Goal: Task Accomplishment & Management: Manage account settings

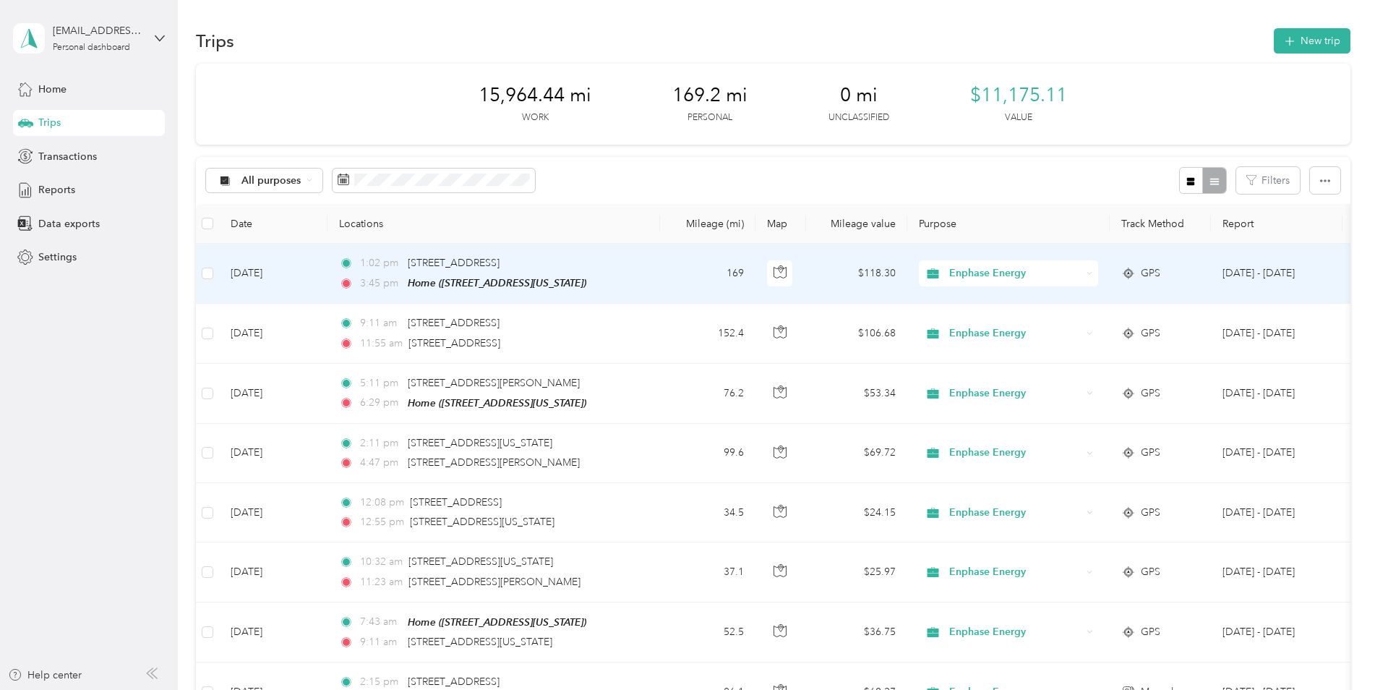
click at [670, 272] on td "169" at bounding box center [707, 274] width 95 height 60
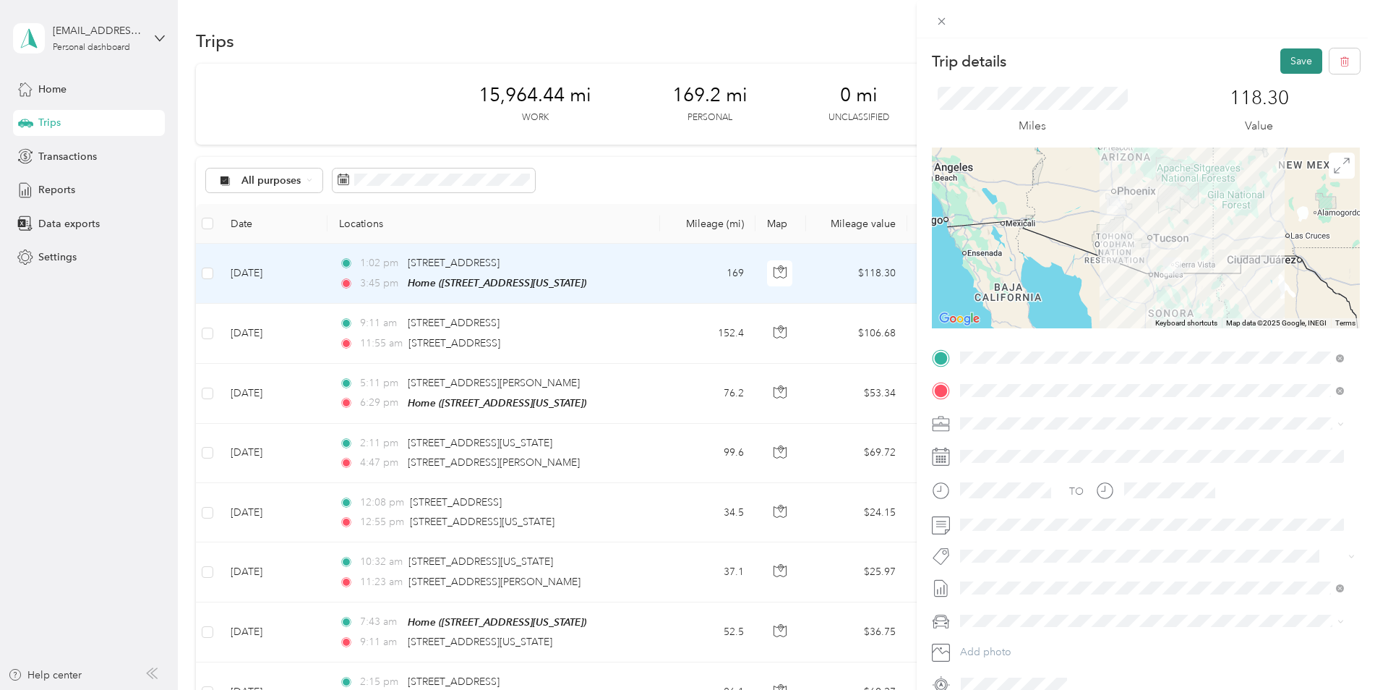
click at [1291, 67] on button "Save" at bounding box center [1301, 60] width 42 height 25
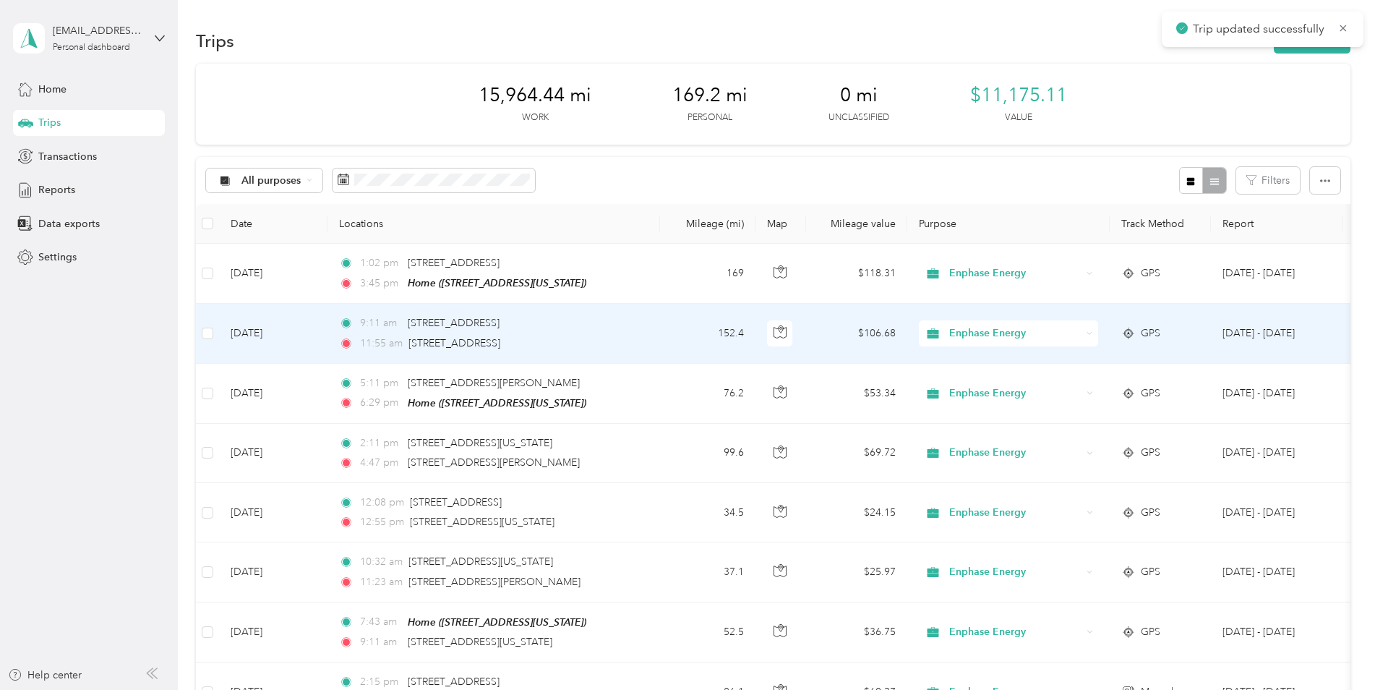
click at [667, 330] on td "152.4" at bounding box center [707, 333] width 95 height 59
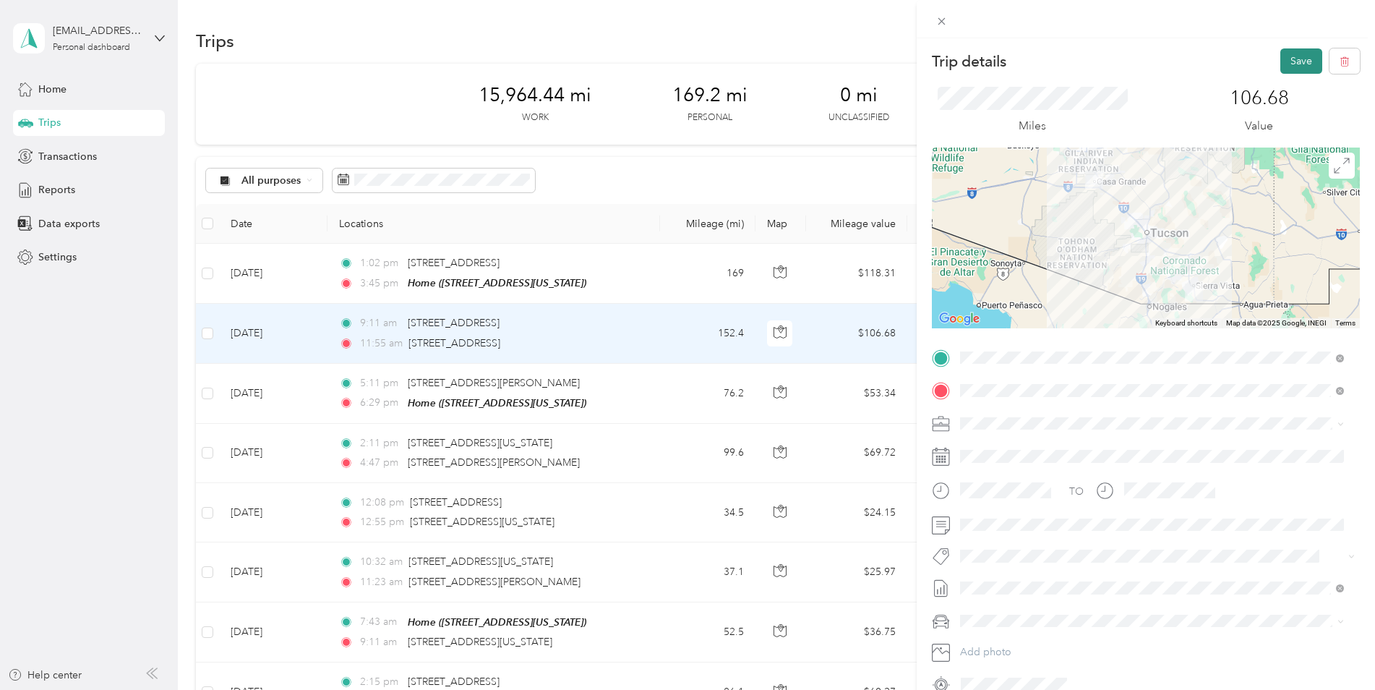
click at [1299, 61] on button "Save" at bounding box center [1301, 60] width 42 height 25
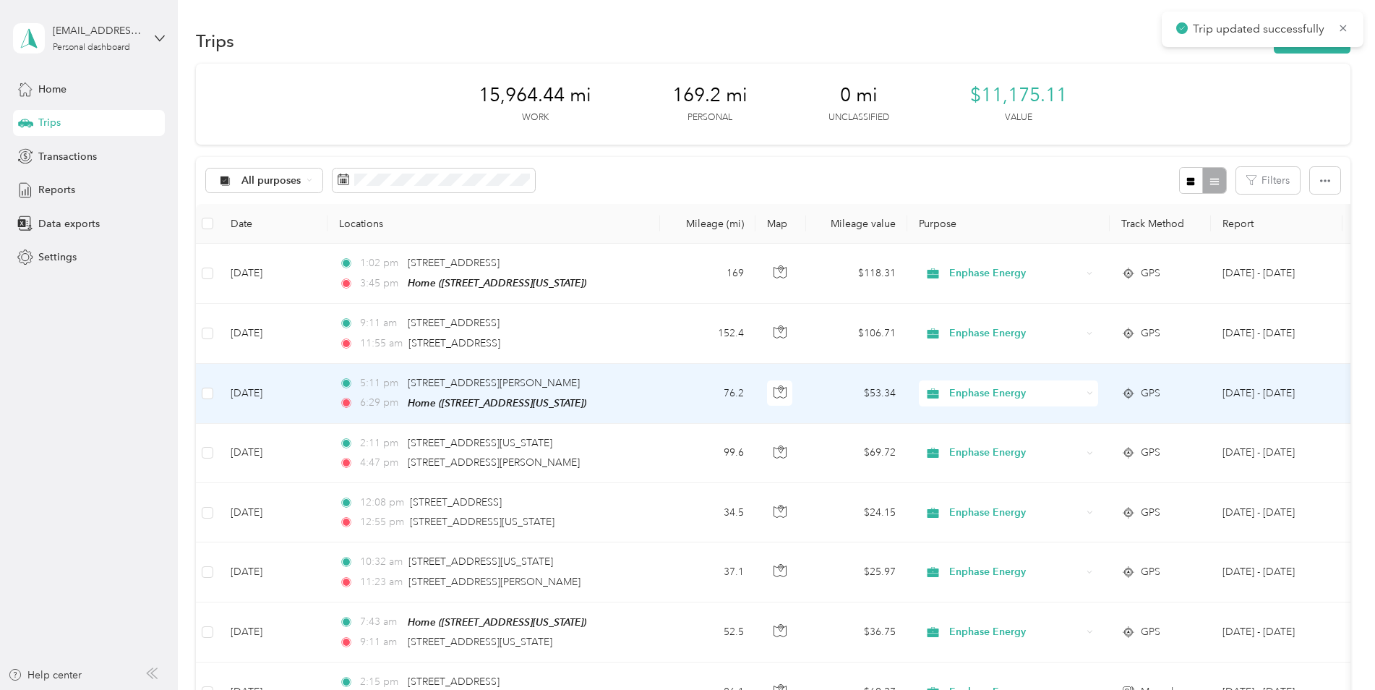
click at [672, 388] on td "76.2" at bounding box center [707, 394] width 95 height 60
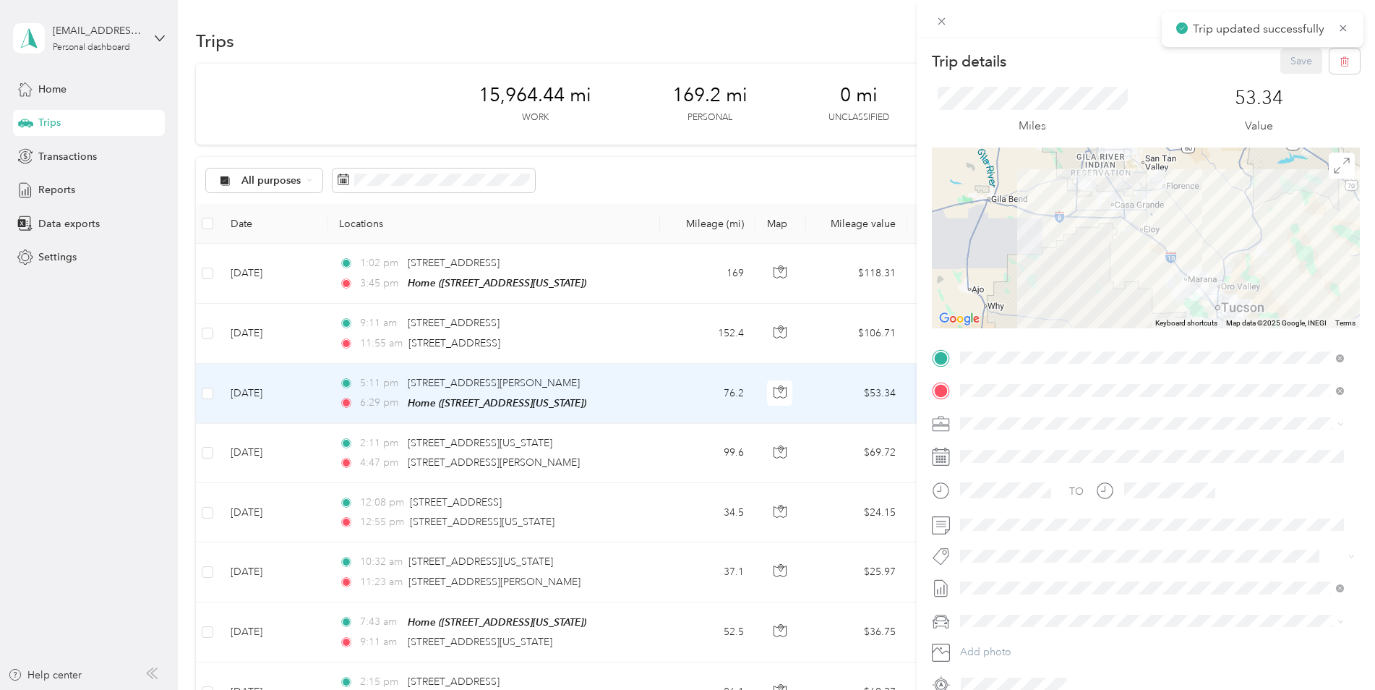
click at [680, 445] on div "Trip details Save This trip cannot be edited because it is either under review,…" at bounding box center [687, 345] width 1375 height 690
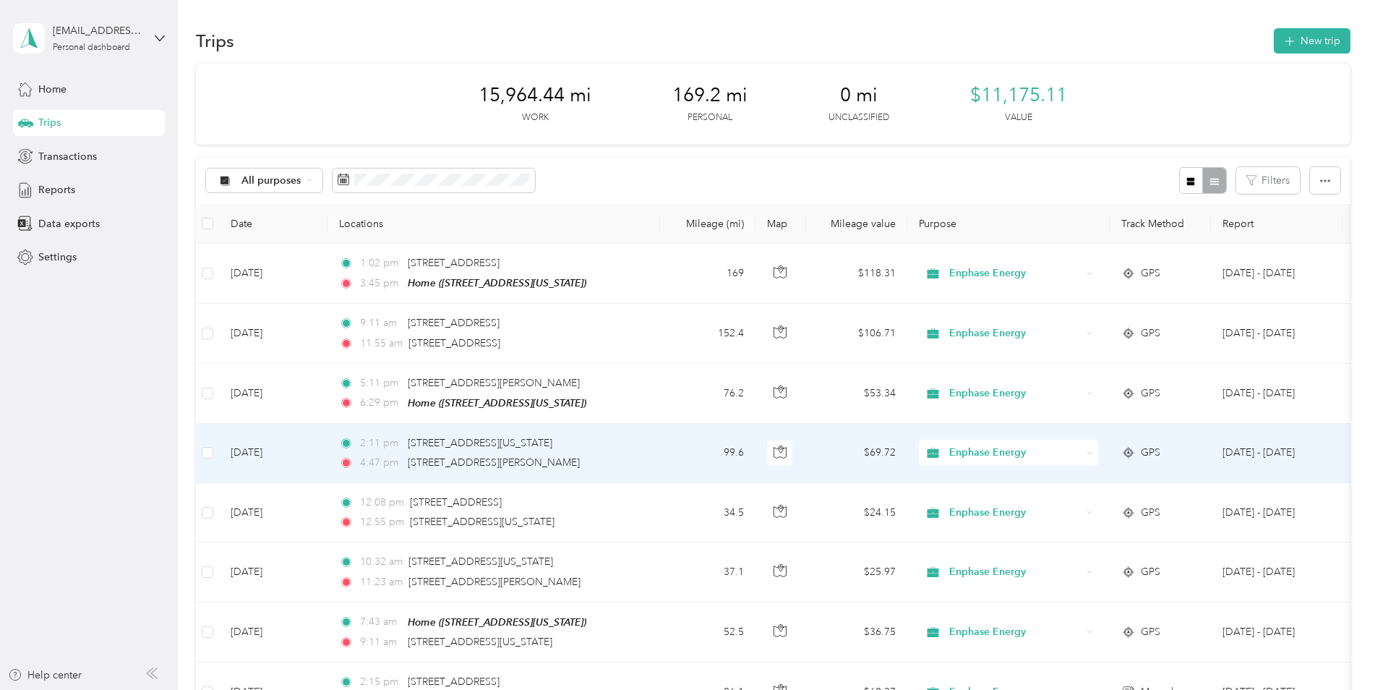
click at [687, 462] on td "99.6" at bounding box center [707, 453] width 95 height 59
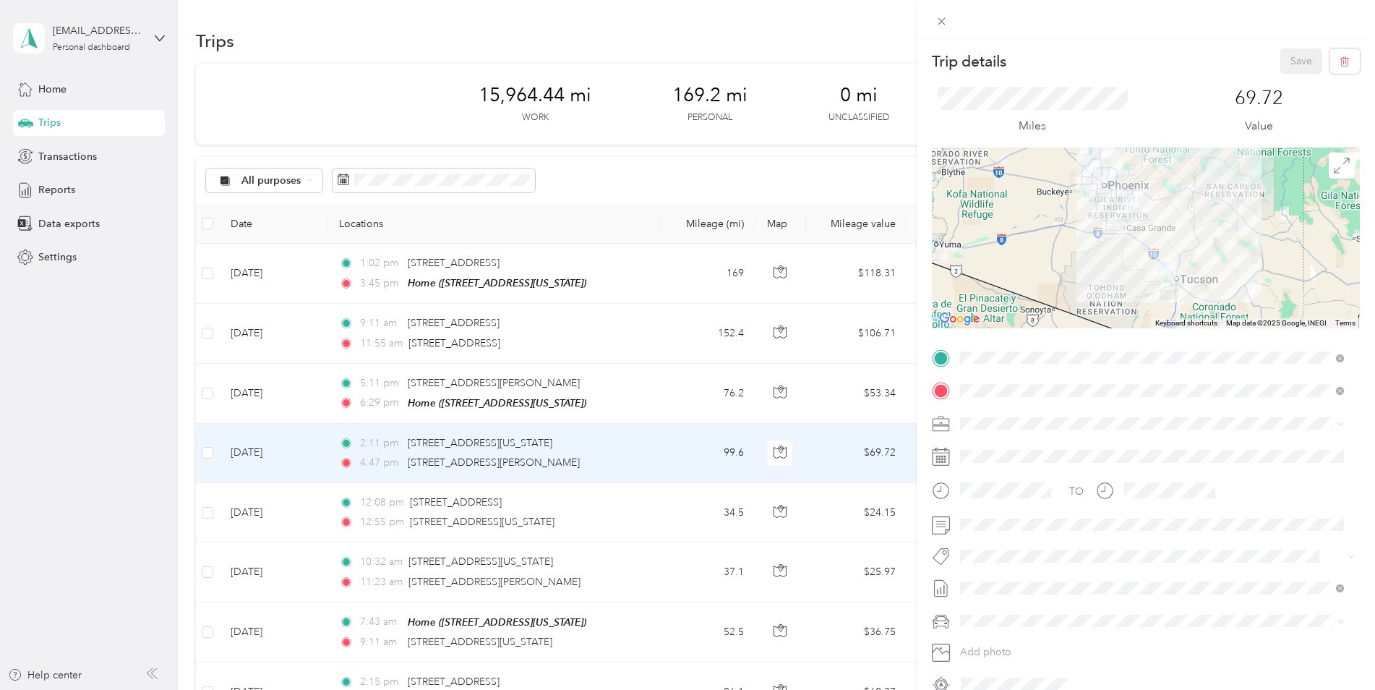
click at [688, 502] on div "Trip details Save This trip cannot be edited because it is either under review,…" at bounding box center [687, 345] width 1375 height 690
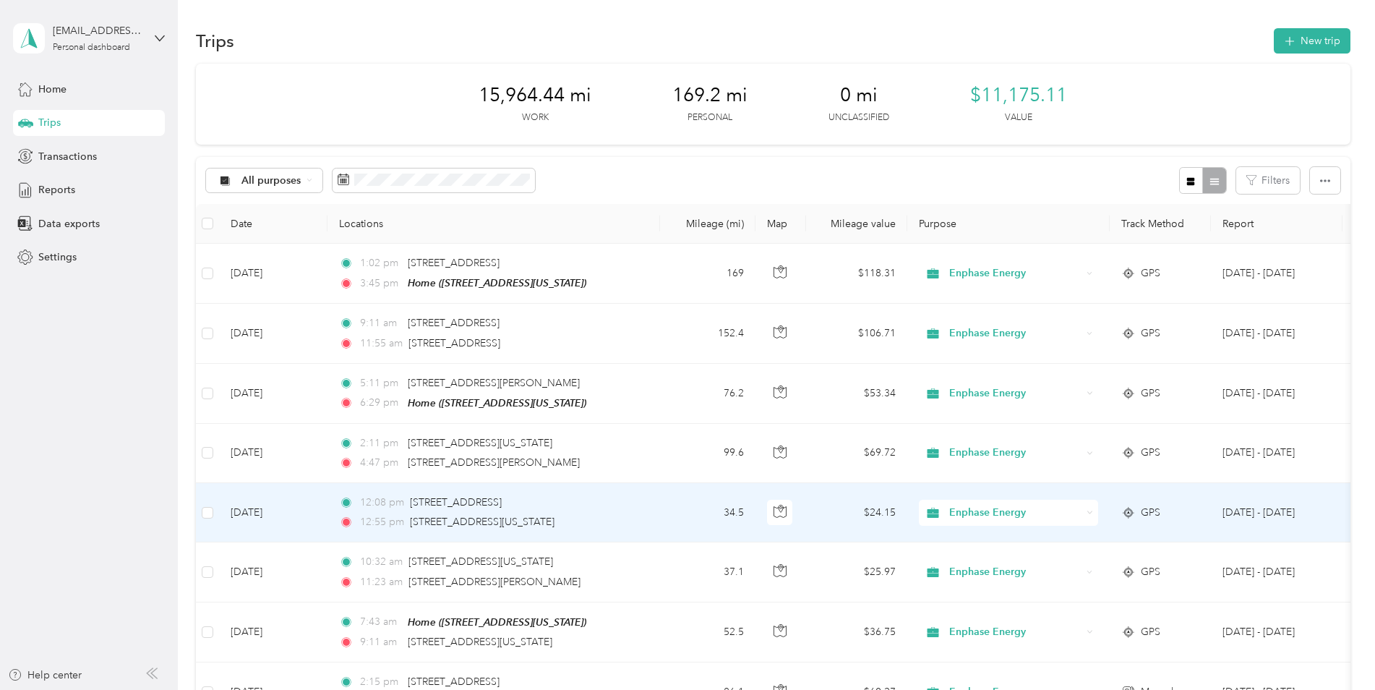
click at [677, 517] on td "34.5" at bounding box center [707, 512] width 95 height 59
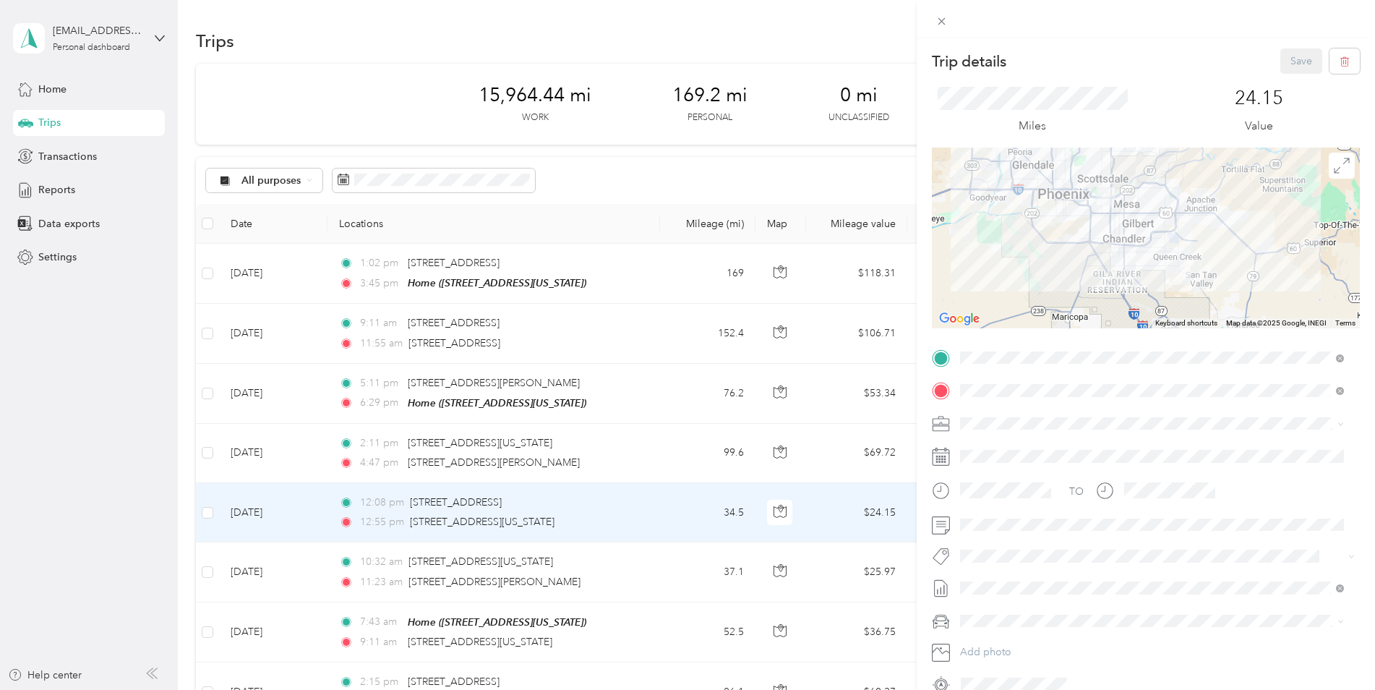
click at [679, 552] on div "Trip details Save This trip cannot be edited because it is either under review,…" at bounding box center [687, 345] width 1375 height 690
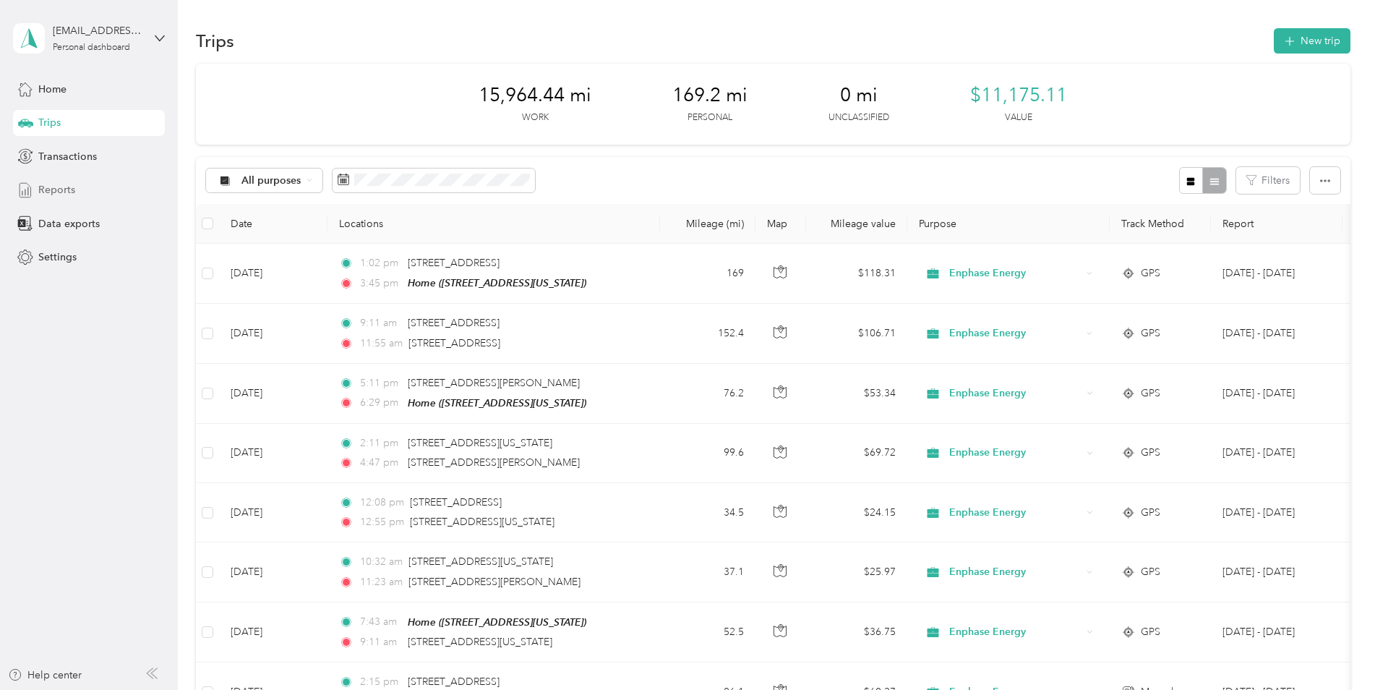
click at [61, 192] on span "Reports" at bounding box center [56, 189] width 37 height 15
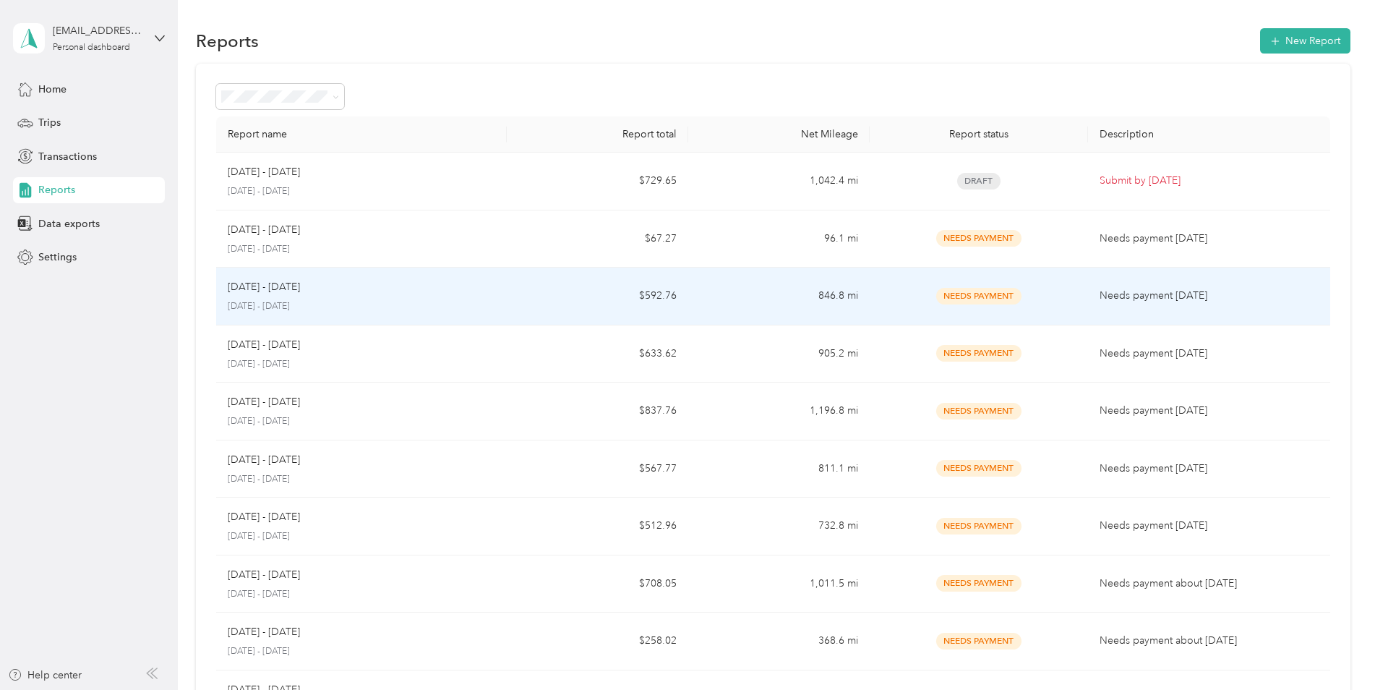
click at [584, 295] on td "$592.76" at bounding box center [597, 296] width 181 height 58
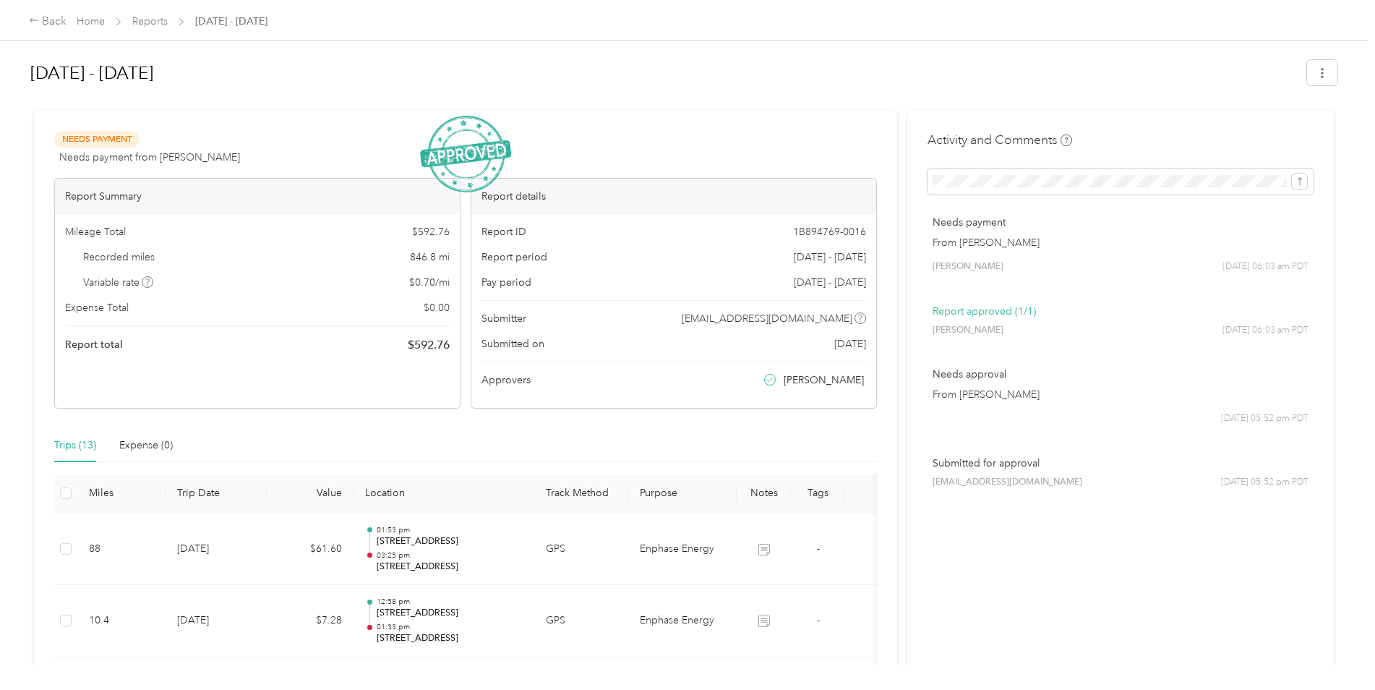
click at [15, 22] on div "Back Home Reports [DATE] - [DATE]" at bounding box center [687, 20] width 1375 height 40
click at [25, 17] on div "Back Home Reports [DATE] - [DATE]" at bounding box center [687, 20] width 1375 height 40
click at [43, 20] on div "Back" at bounding box center [48, 21] width 38 height 17
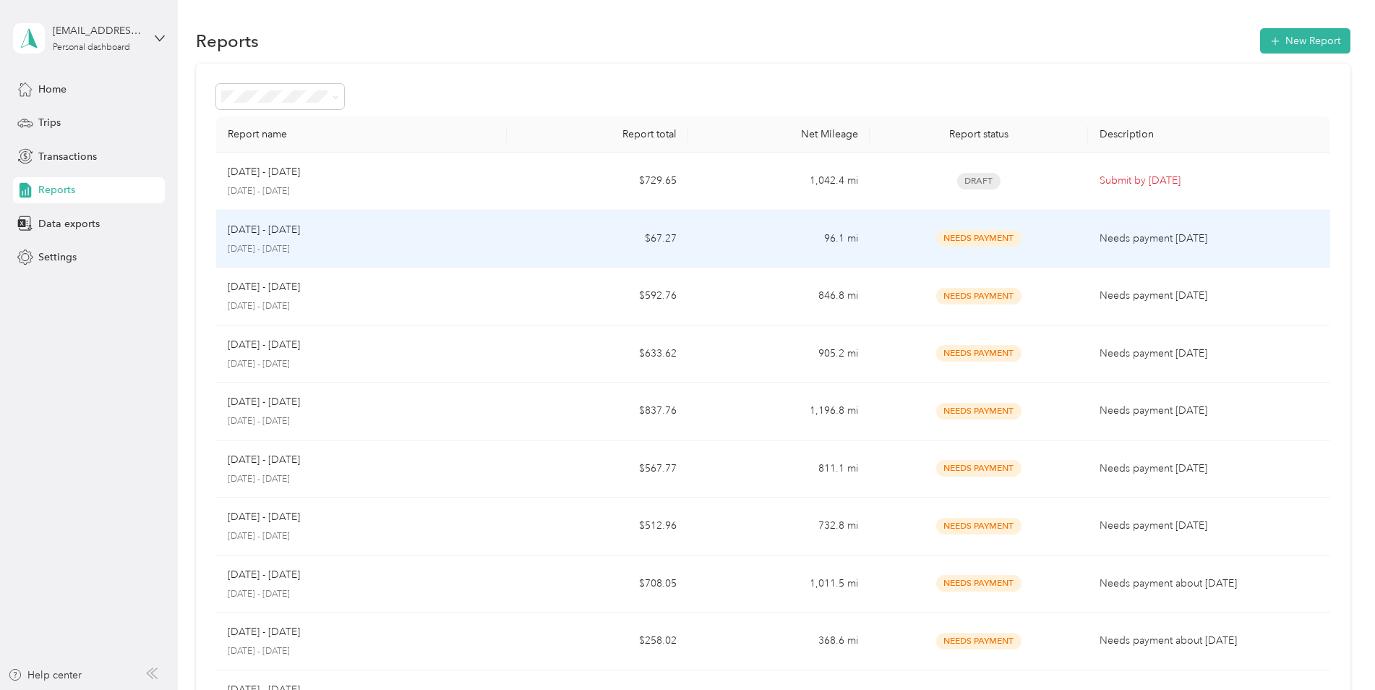
click at [722, 231] on td "96.1 mi" at bounding box center [778, 239] width 181 height 58
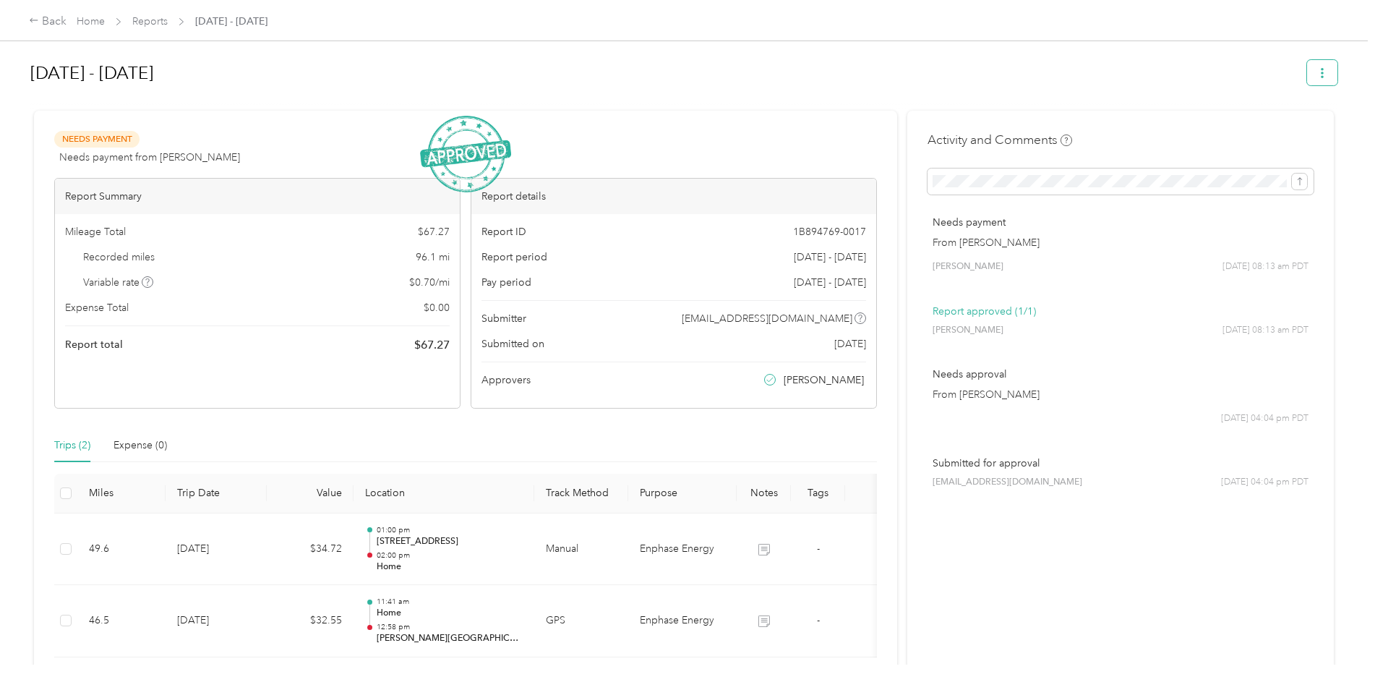
click at [1328, 76] on button "button" at bounding box center [1322, 72] width 30 height 25
click at [1298, 127] on span "Download" at bounding box center [1278, 126] width 48 height 15
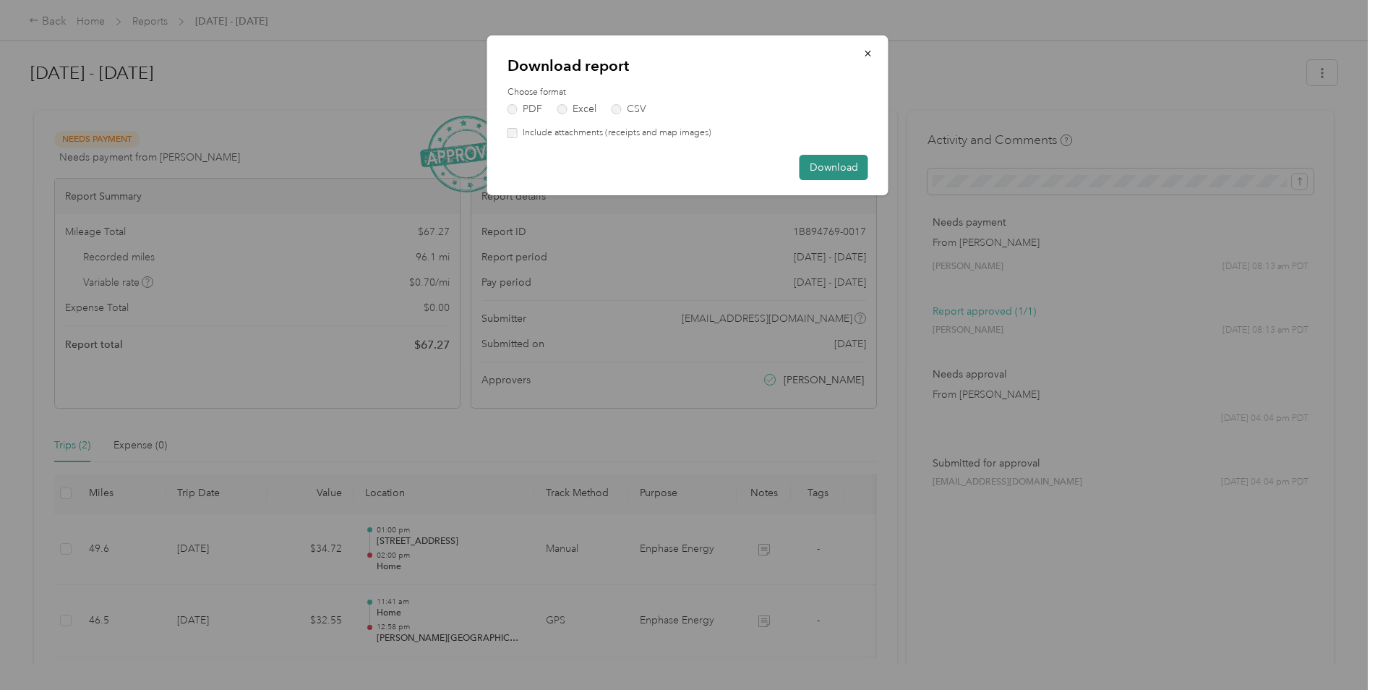
click at [859, 173] on button "Download" at bounding box center [834, 167] width 69 height 25
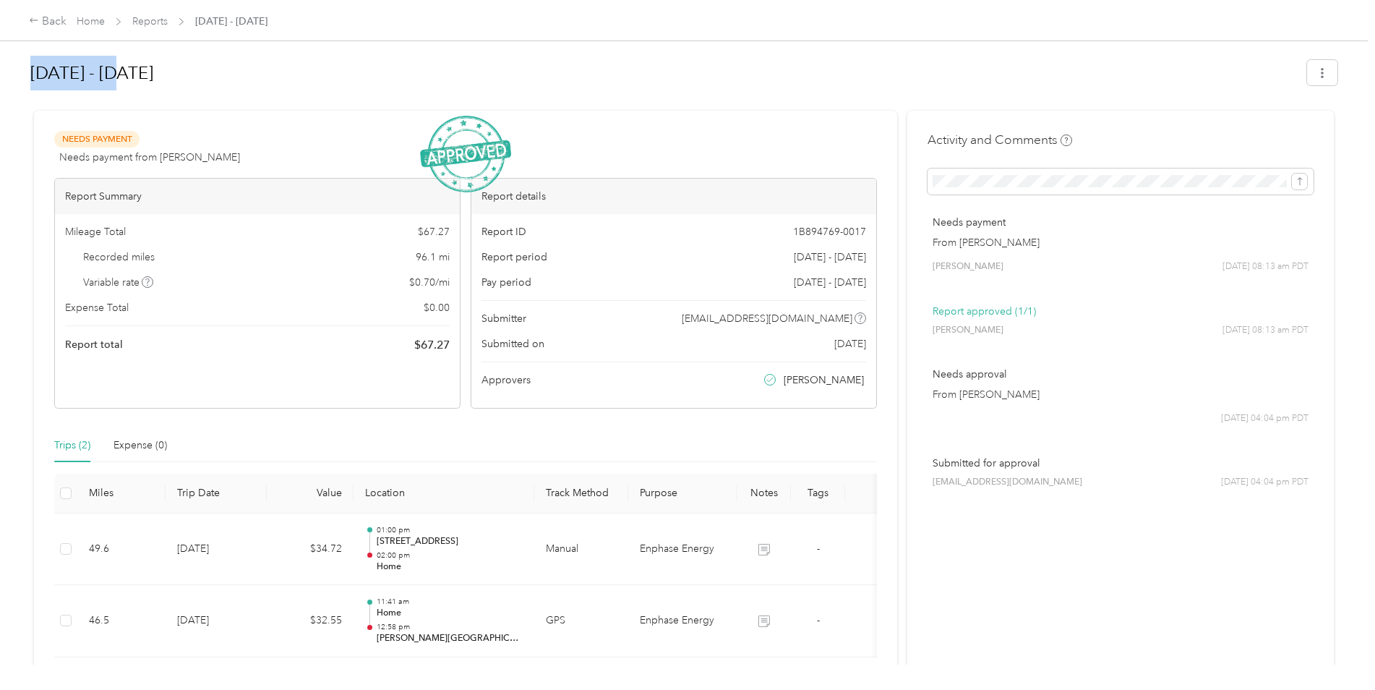
drag, startPoint x: 25, startPoint y: 64, endPoint x: 119, endPoint y: 74, distance: 94.5
click at [119, 74] on div "[DATE] - [DATE] Needs Payment Needs payment from [PERSON_NAME] View activity & …" at bounding box center [684, 332] width 1368 height 664
copy h1 "[DATE] - [DATE]"
click at [39, 28] on div "Back" at bounding box center [48, 21] width 38 height 17
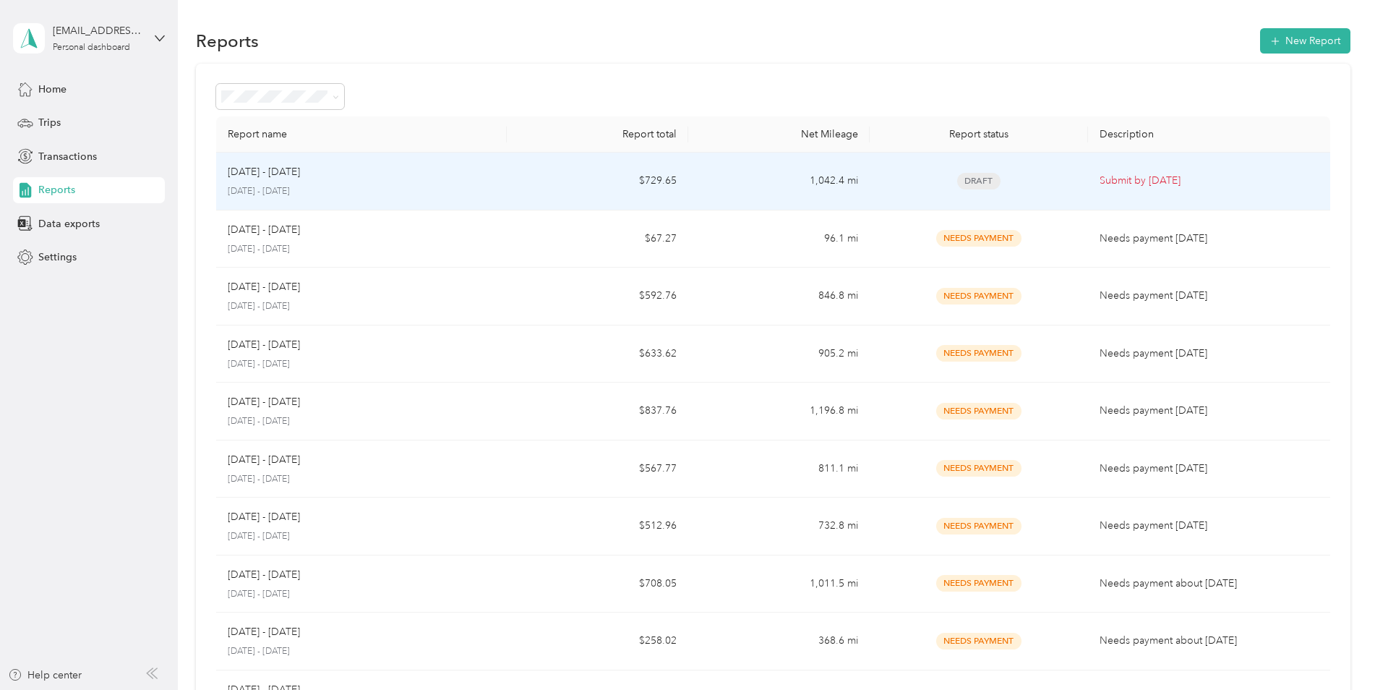
click at [420, 182] on div "[DATE] - [DATE] [DATE] - [DATE]" at bounding box center [361, 181] width 267 height 34
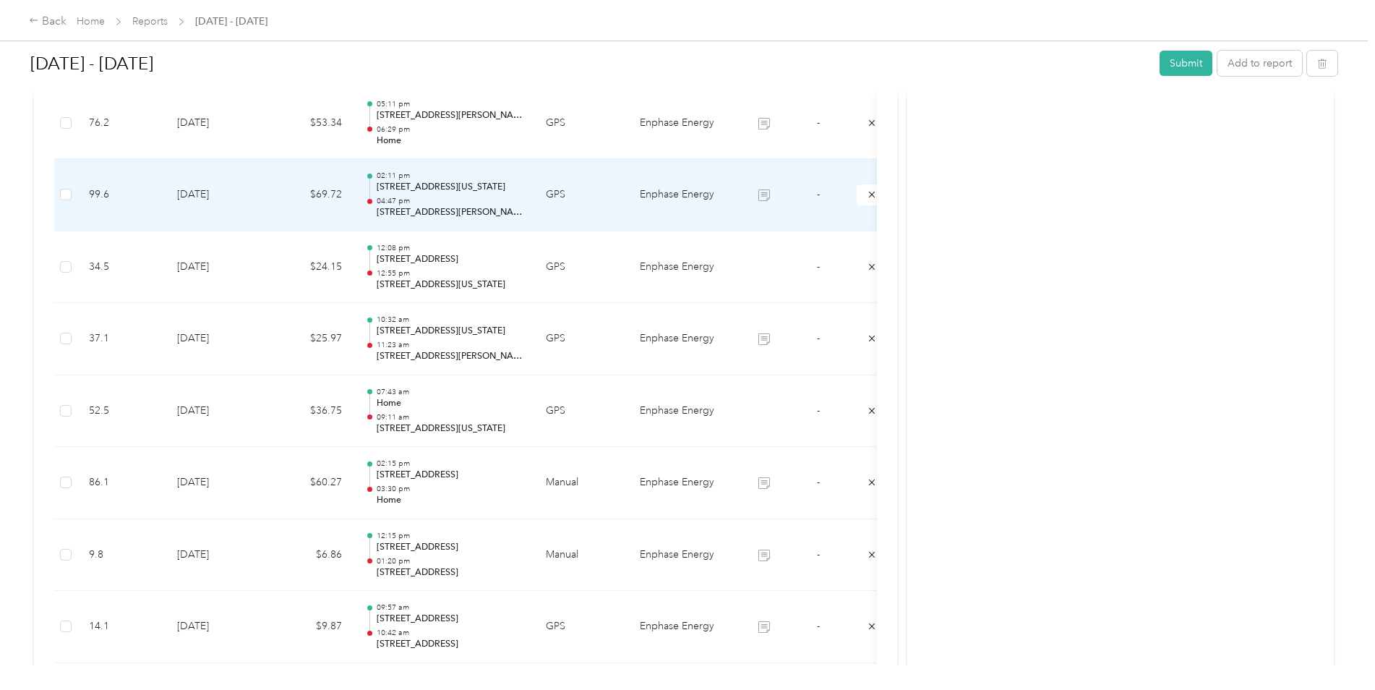
scroll to position [578, 0]
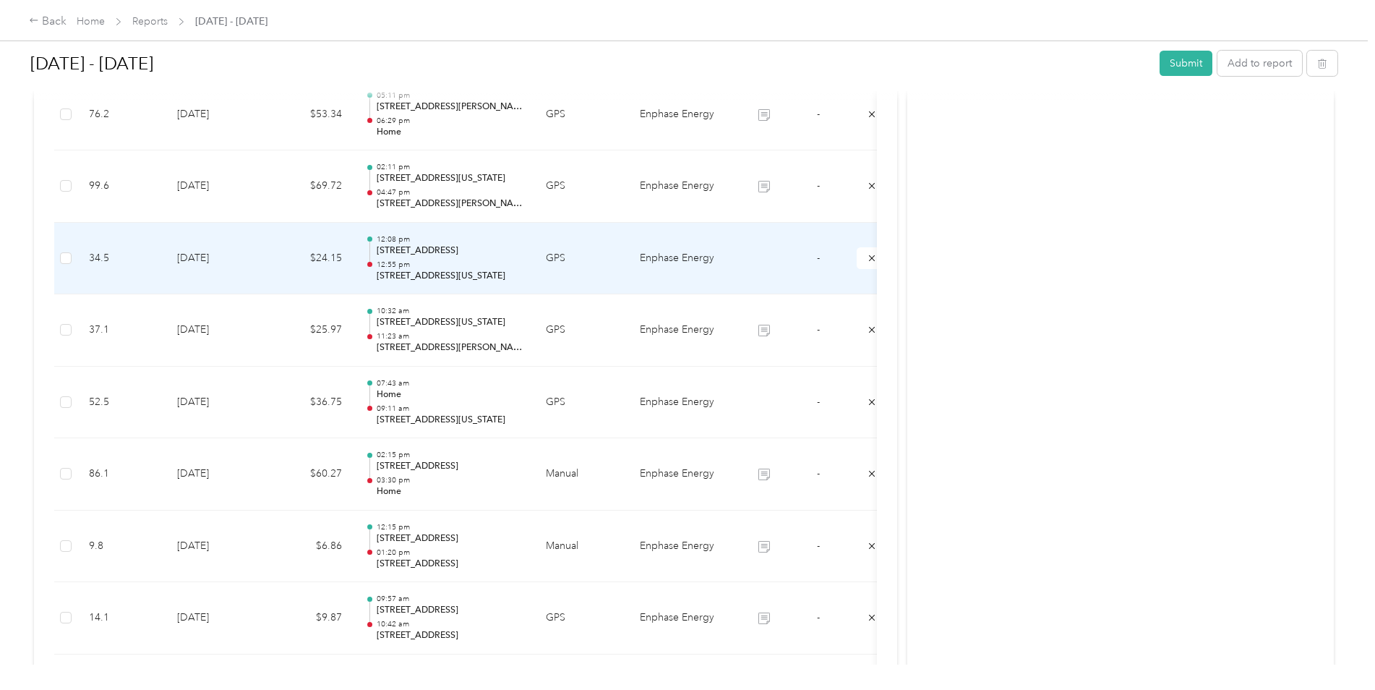
click at [271, 261] on td "$24.15" at bounding box center [310, 259] width 87 height 72
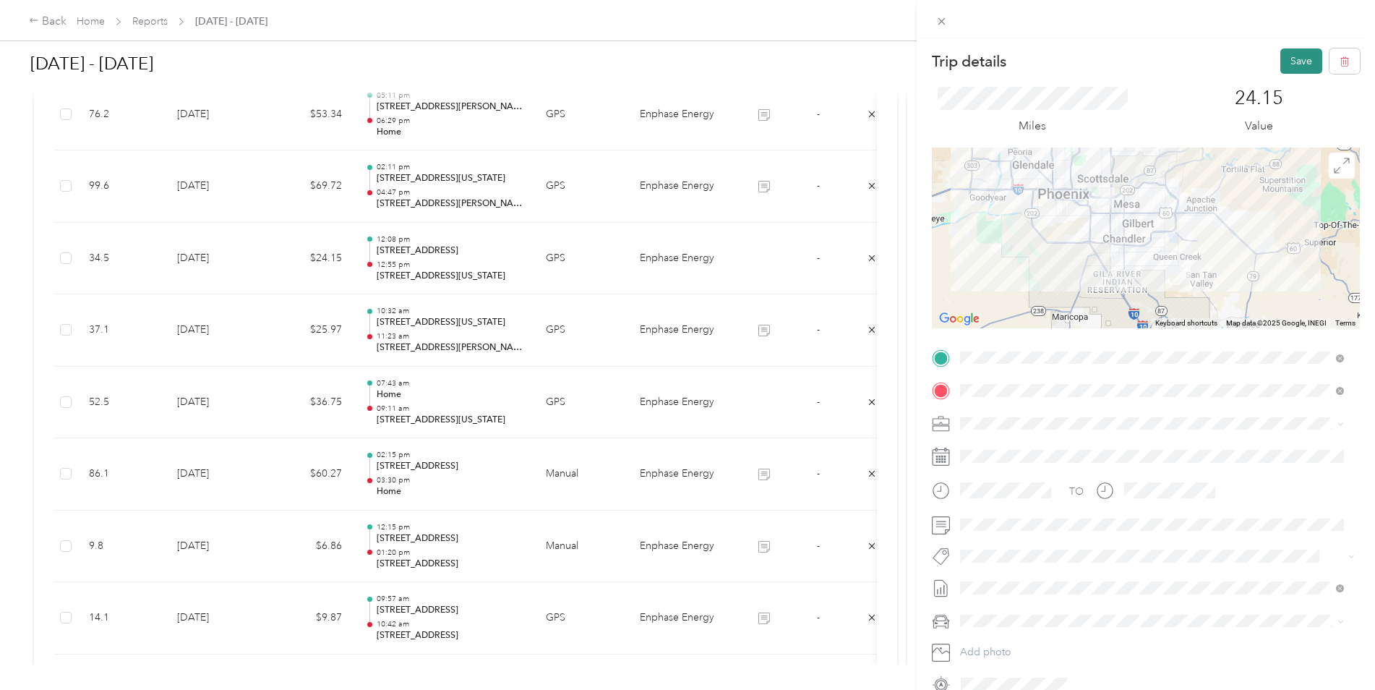
click at [1280, 65] on button "Save" at bounding box center [1301, 60] width 42 height 25
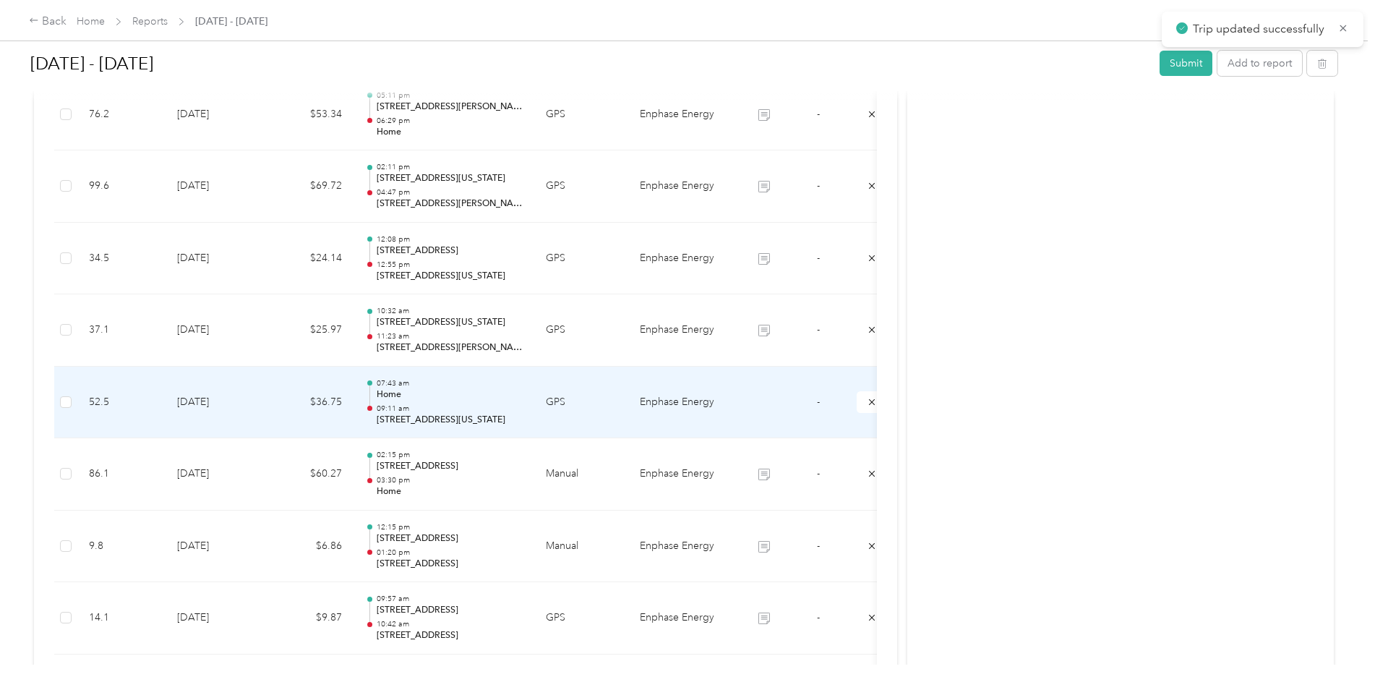
click at [228, 398] on td "[DATE]" at bounding box center [216, 403] width 101 height 72
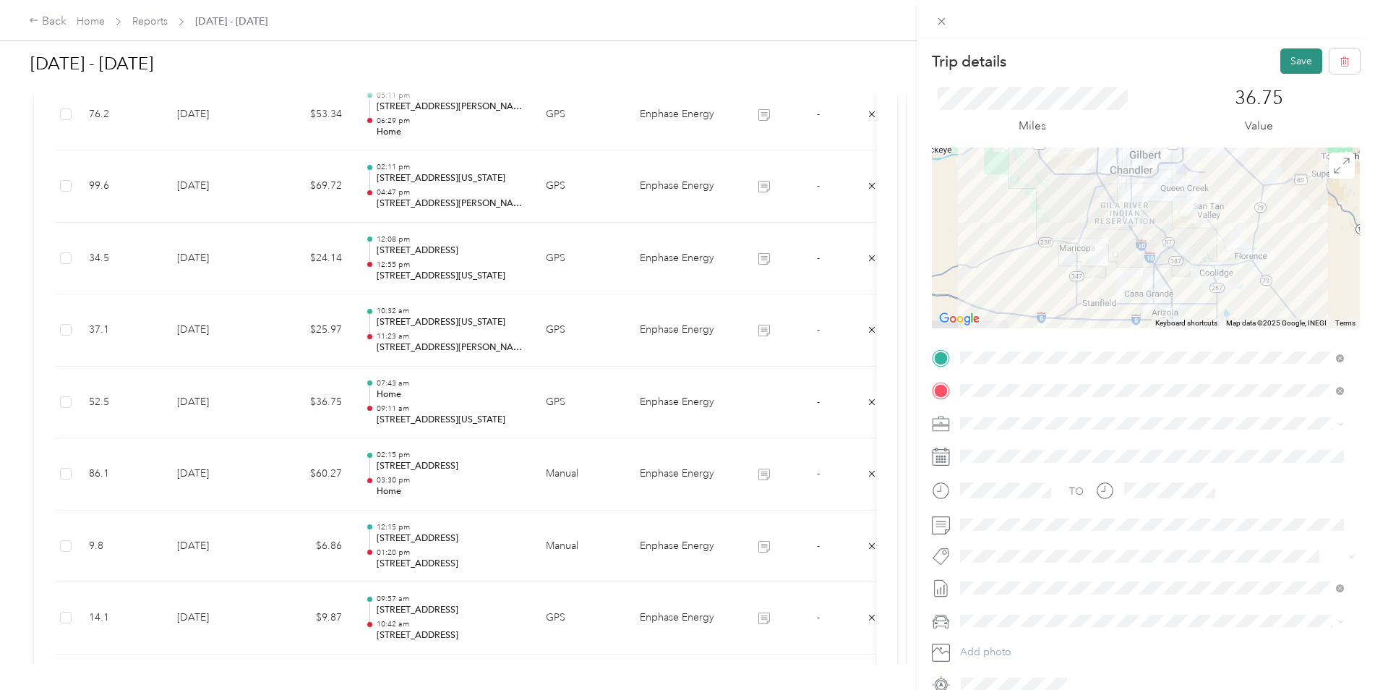
click at [1285, 58] on button "Save" at bounding box center [1301, 60] width 42 height 25
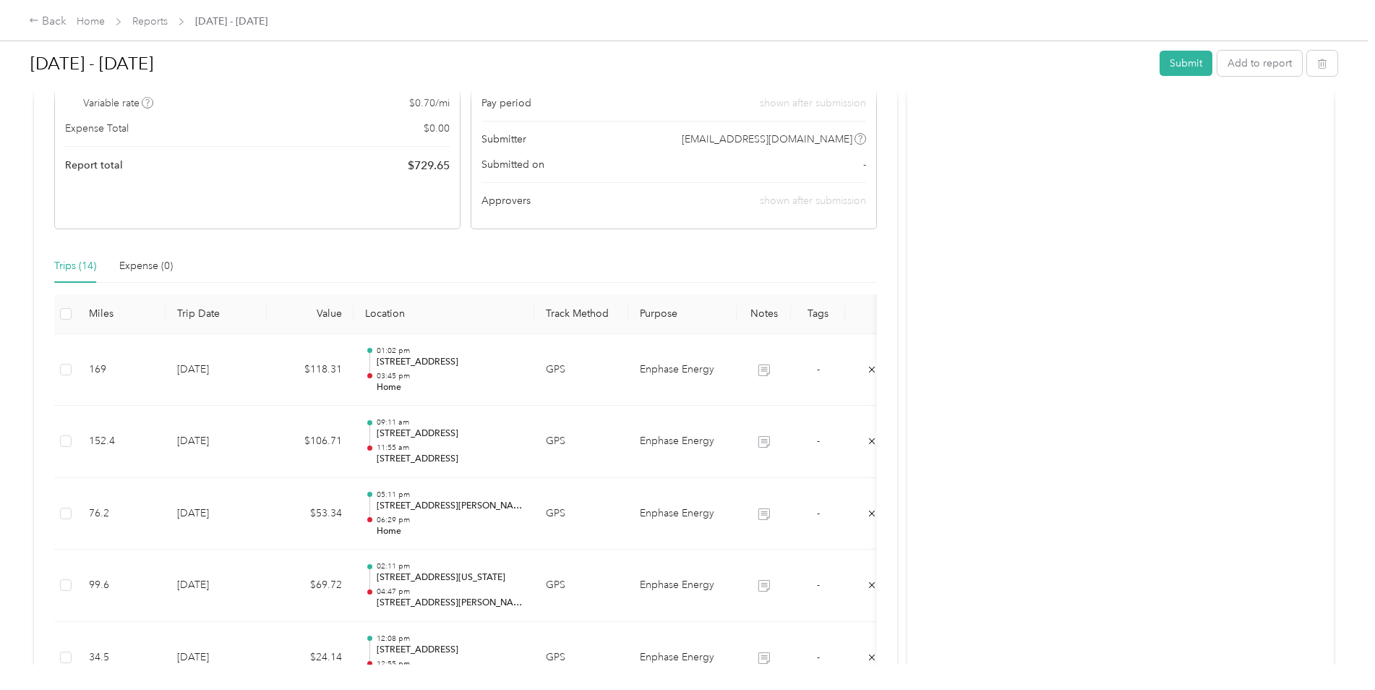
scroll to position [0, 0]
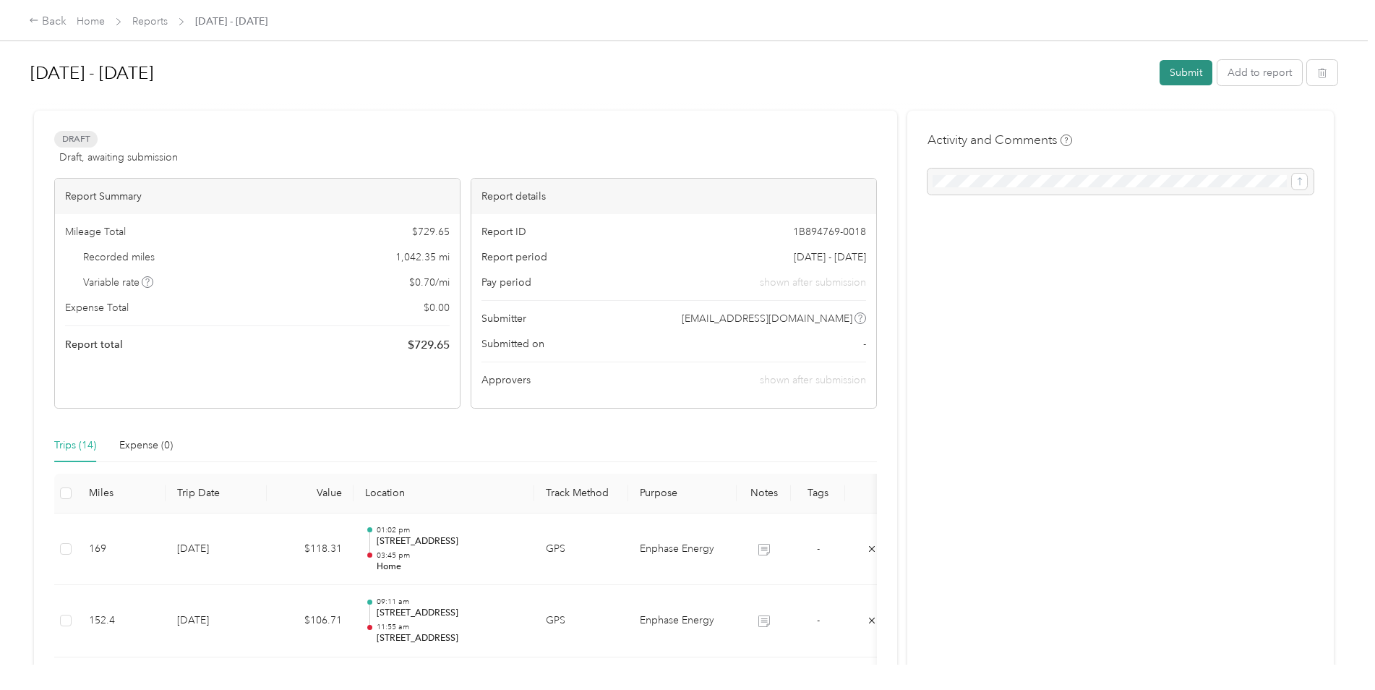
click at [1187, 77] on button "Submit" at bounding box center [1186, 72] width 53 height 25
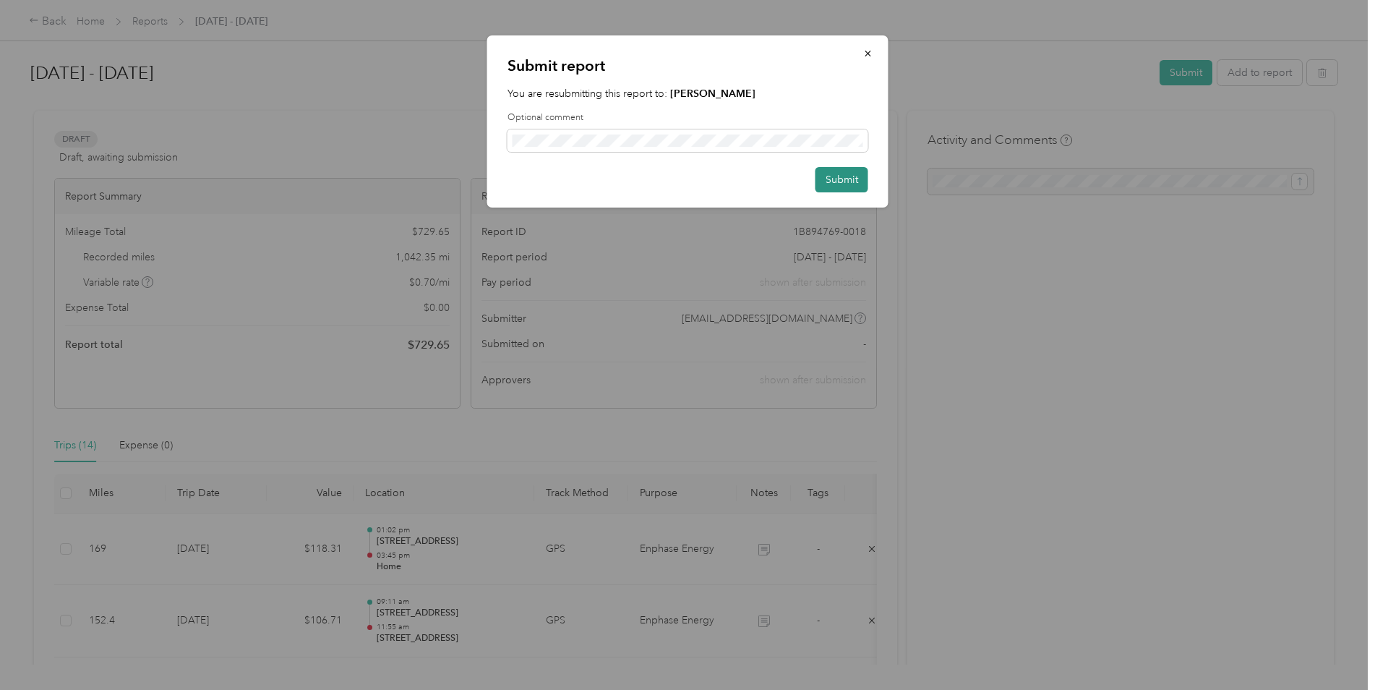
click at [840, 174] on button "Submit" at bounding box center [841, 179] width 53 height 25
